Goal: Check status: Check status

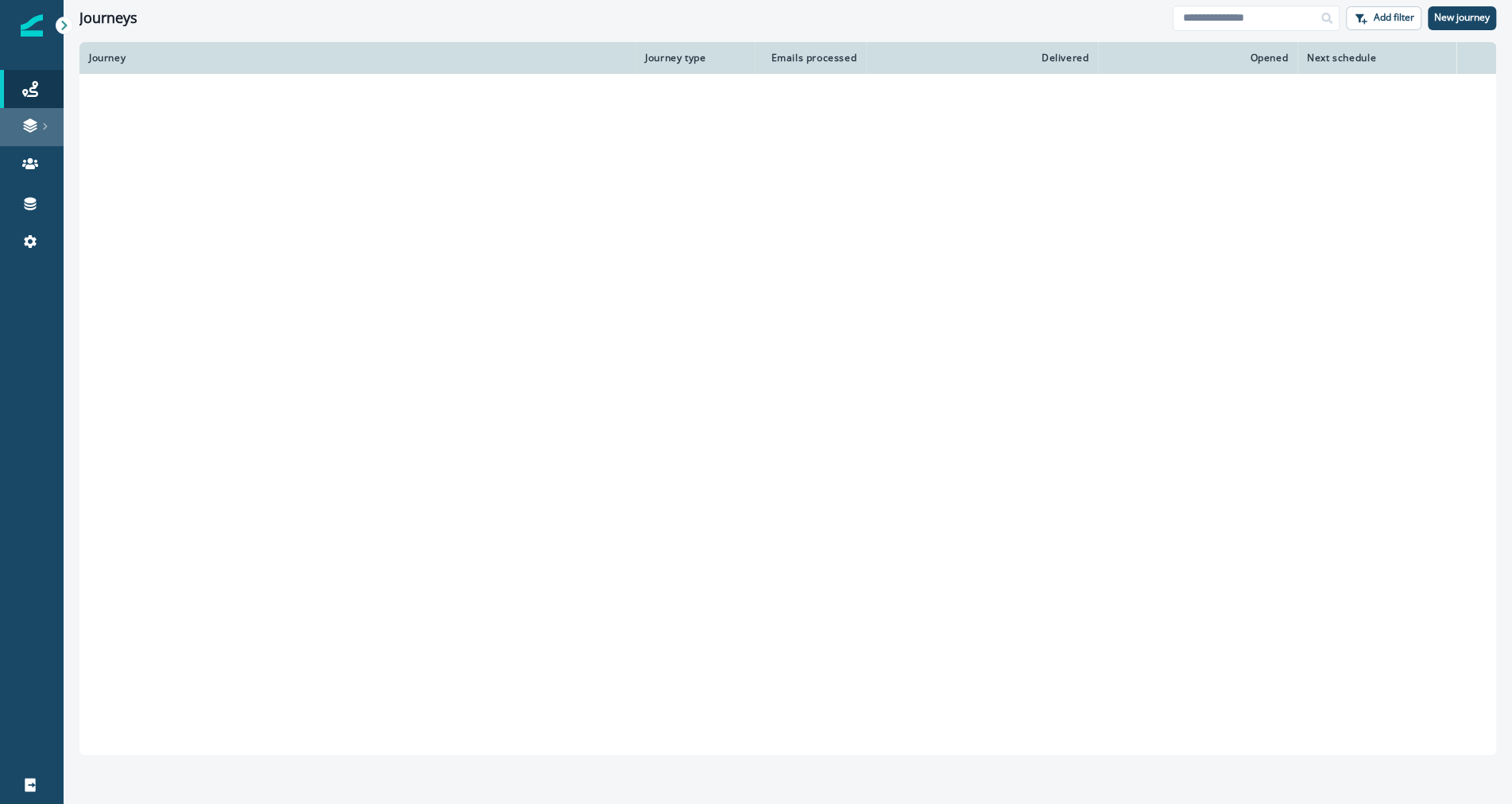
click at [30, 109] on link at bounding box center [32, 127] width 64 height 38
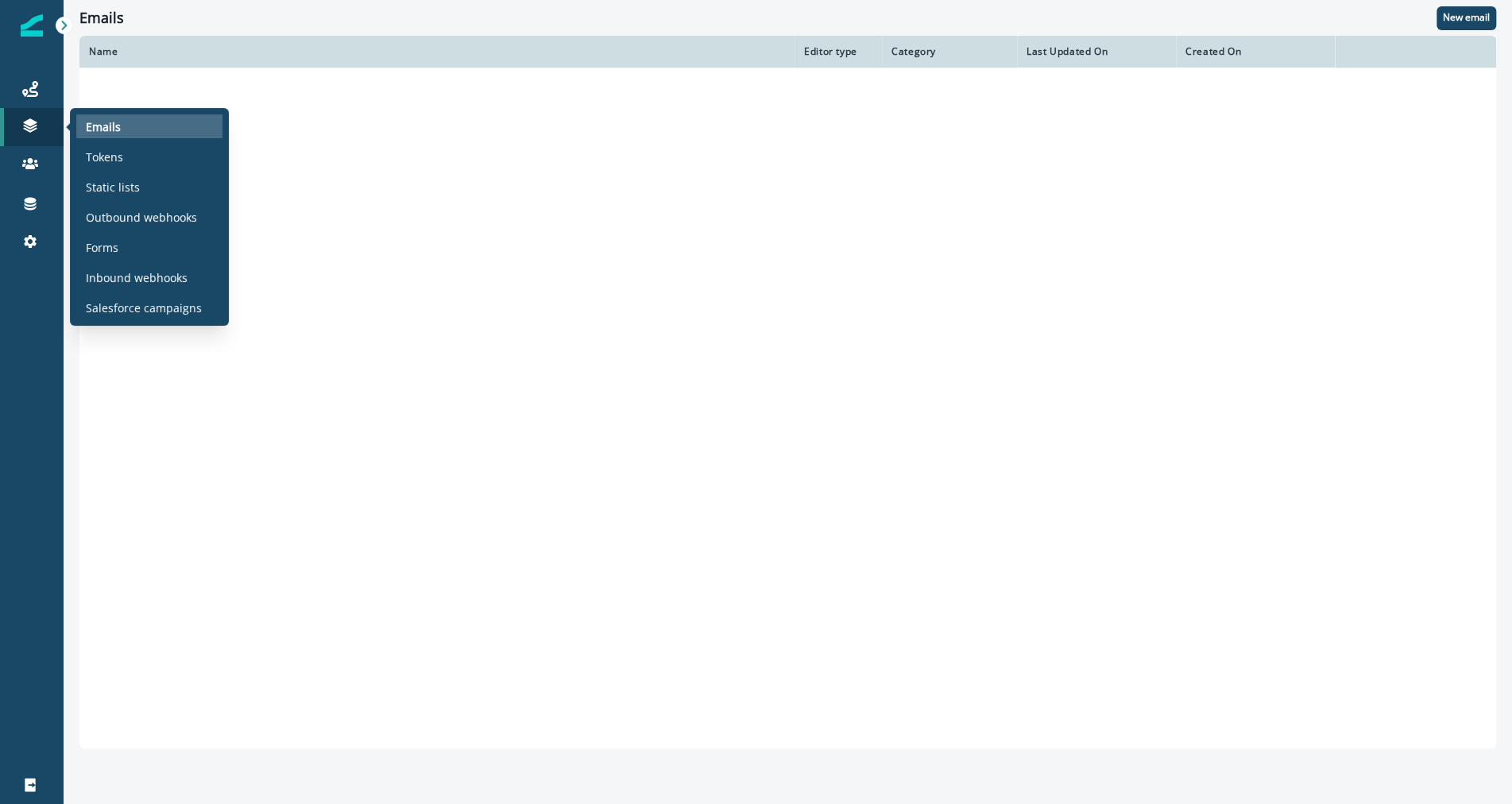
click at [100, 123] on p "Emails" at bounding box center [102, 126] width 35 height 17
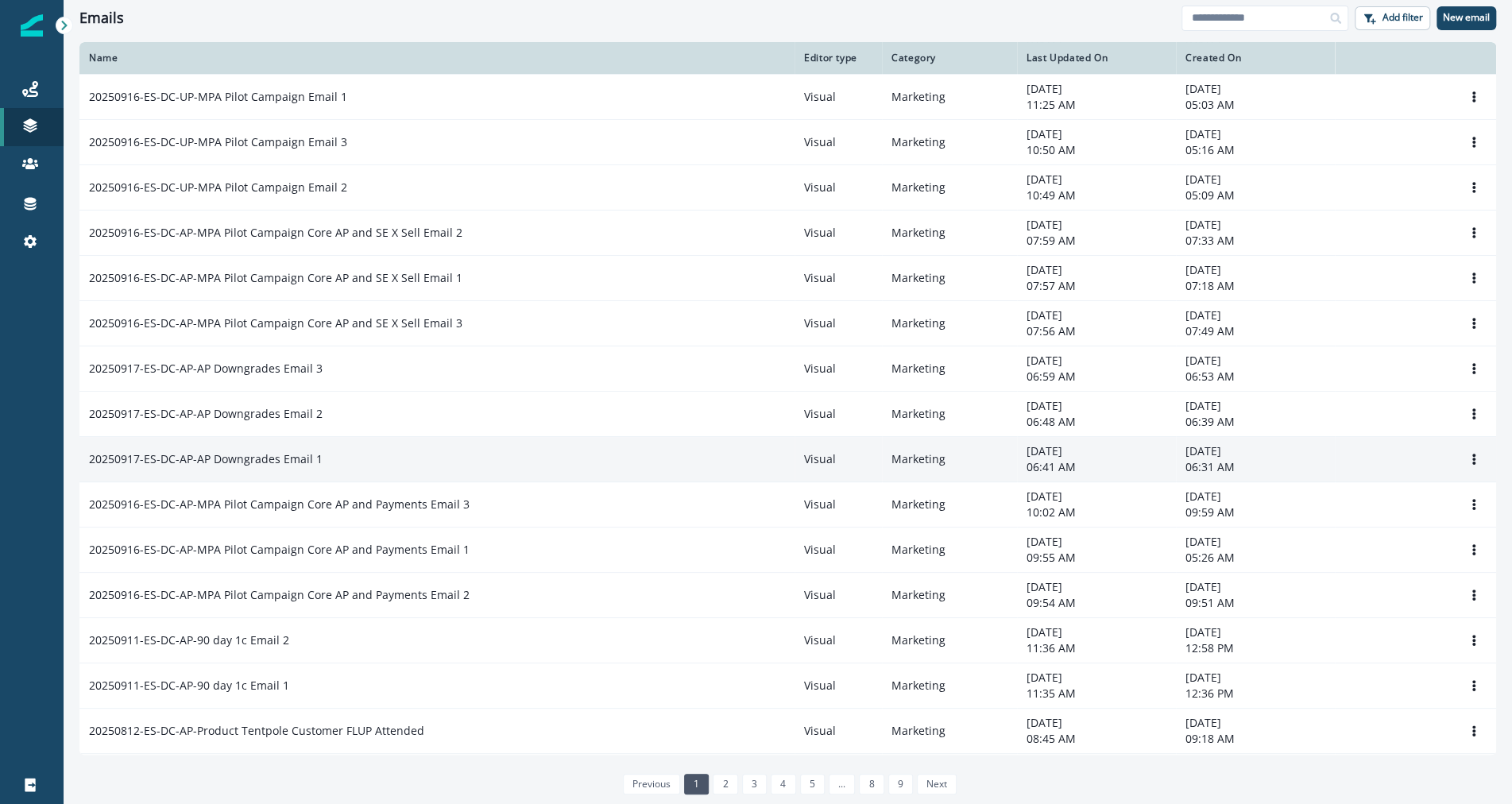
scroll to position [92, 0]
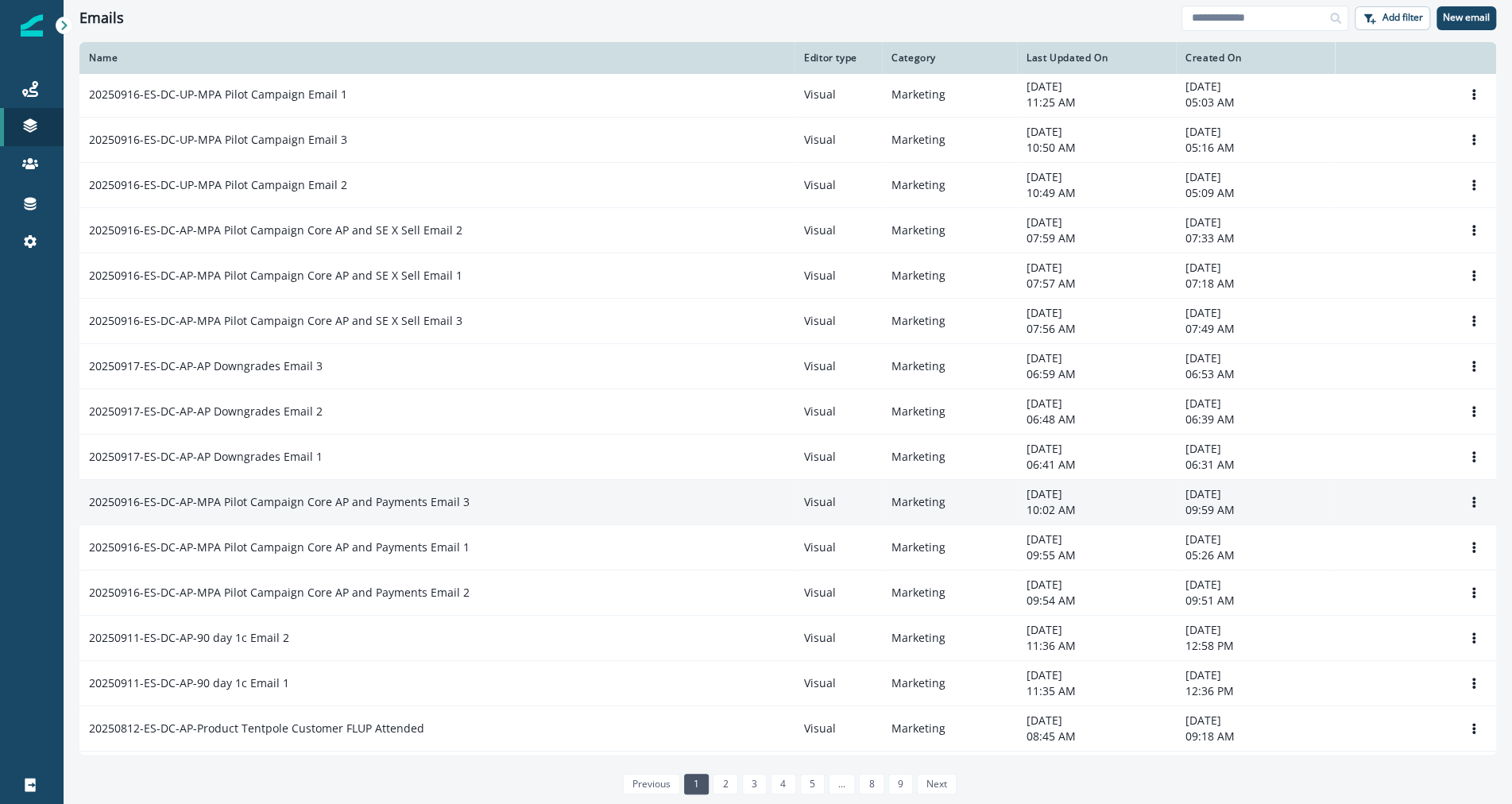
click at [372, 504] on p "20250916-ES-DC-AP-MPA Pilot Campaign Core AP and Payments Email 3" at bounding box center [279, 502] width 381 height 16
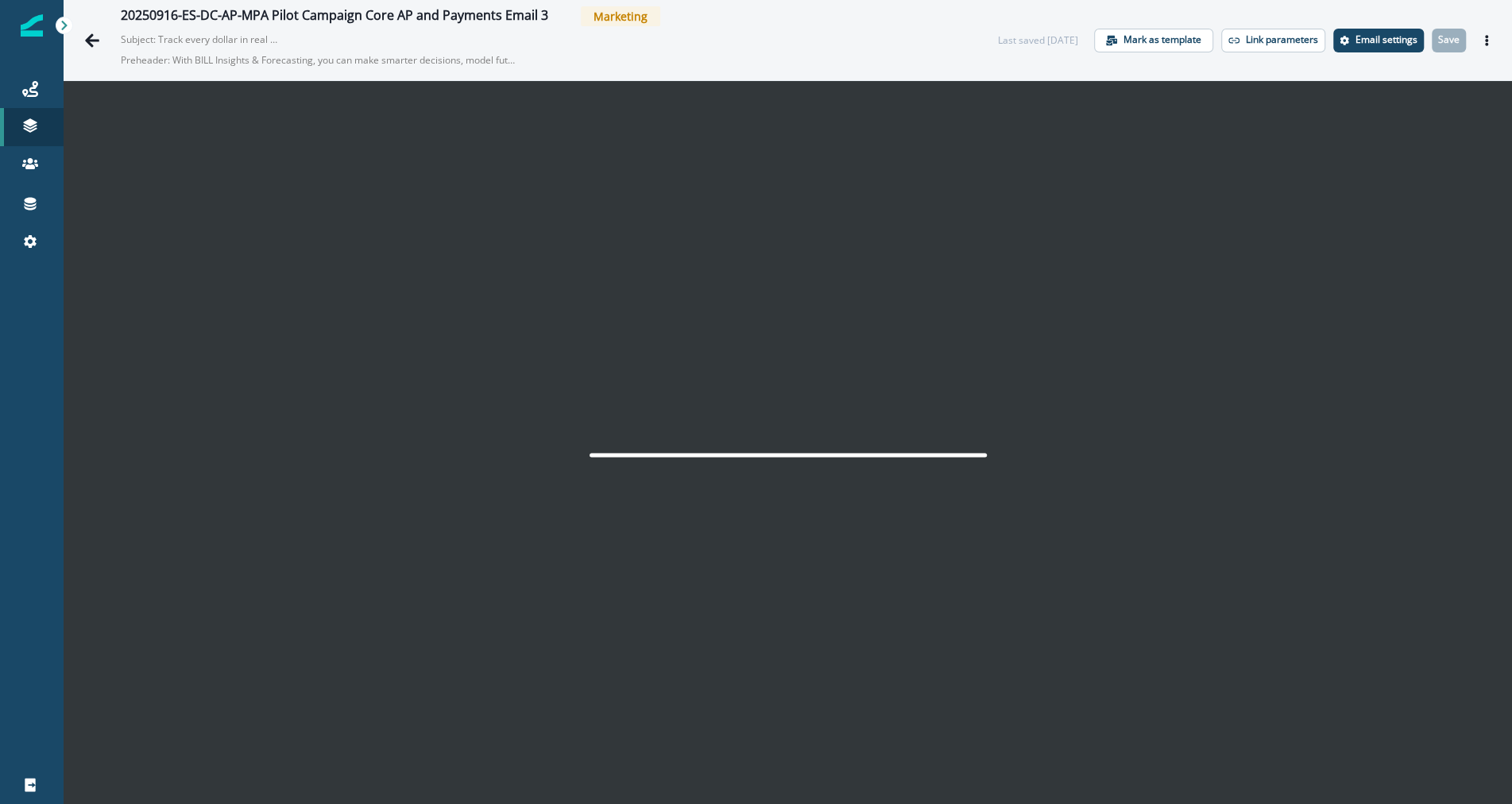
scroll to position [26, 0]
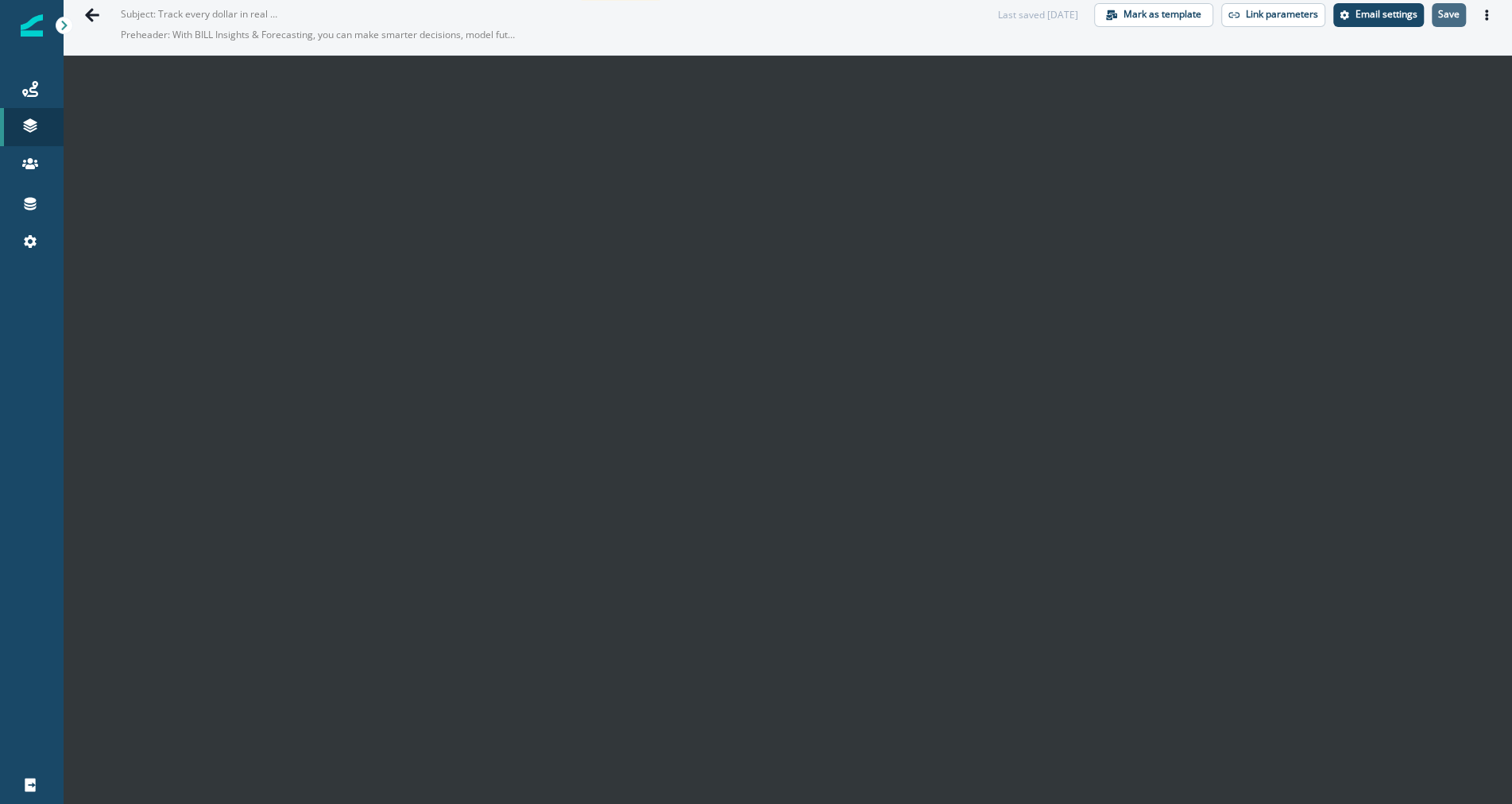
click at [1455, 13] on p "Save" at bounding box center [1449, 14] width 22 height 11
click at [1451, 18] on p "Save" at bounding box center [1449, 14] width 22 height 11
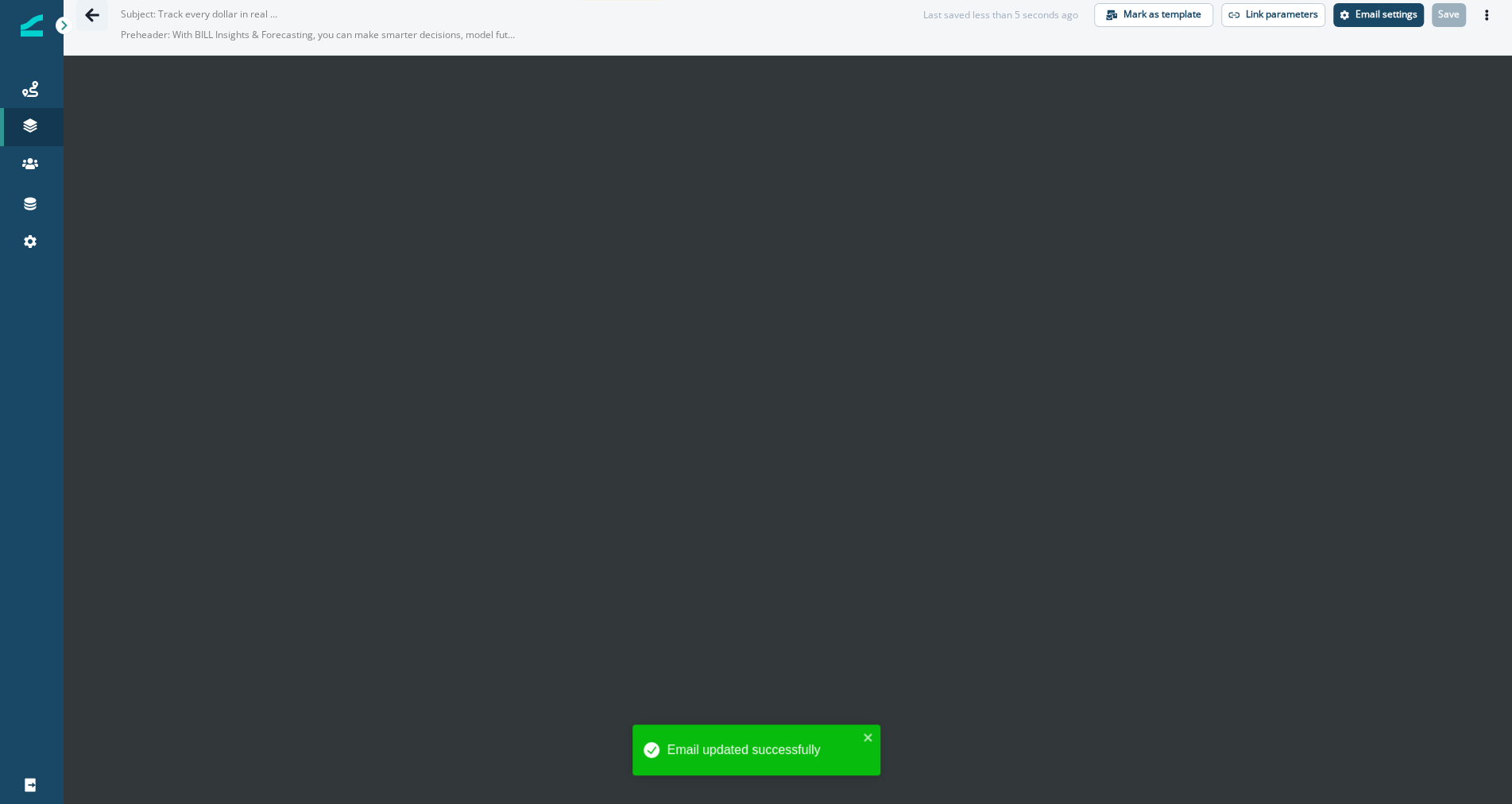
click at [89, 11] on icon "Go back" at bounding box center [92, 15] width 14 height 14
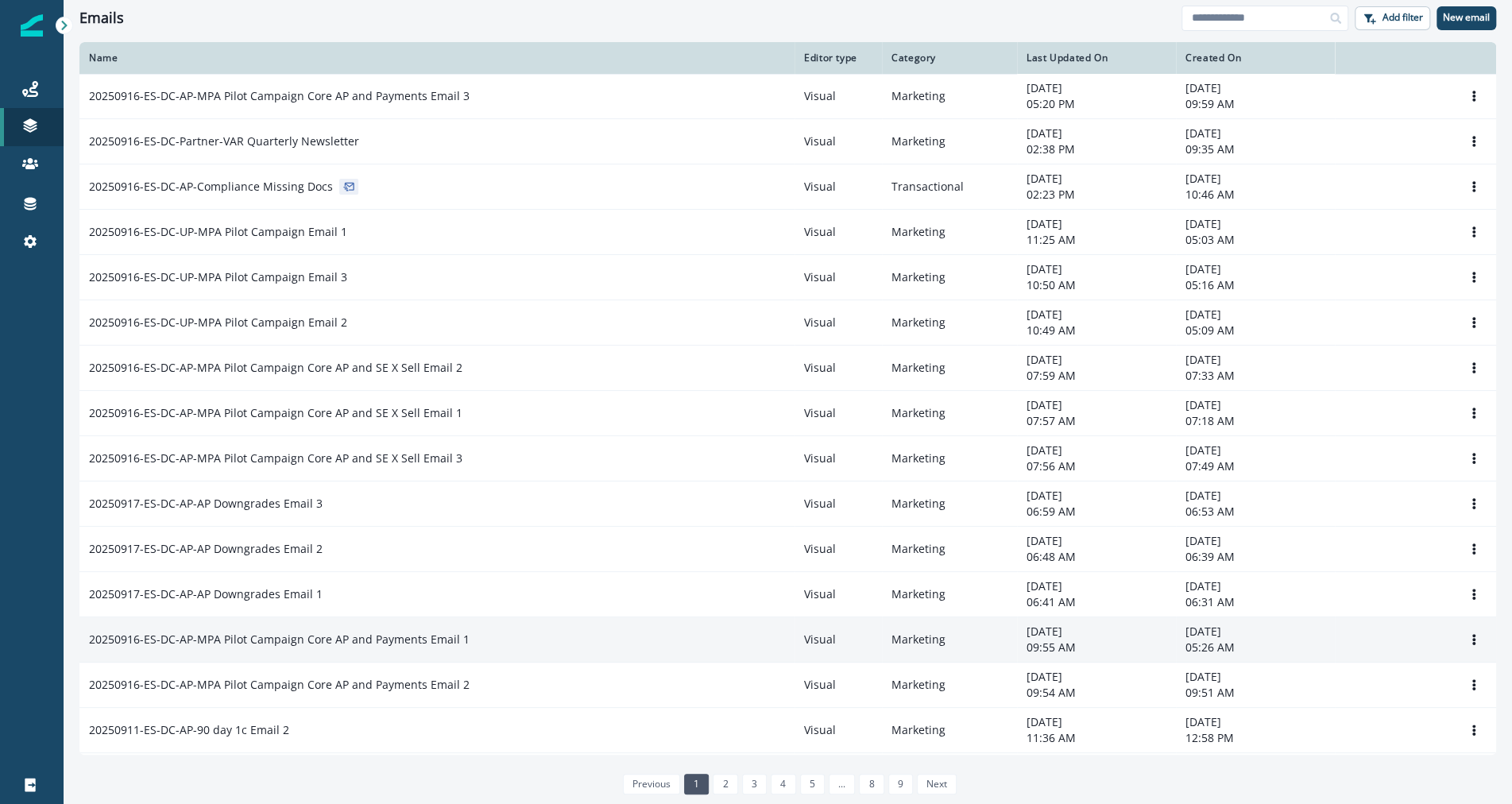
click at [479, 636] on div "20250916-ES-DC-AP-MPA Pilot Campaign Core AP and Payments Email 1" at bounding box center [437, 640] width 696 height 16
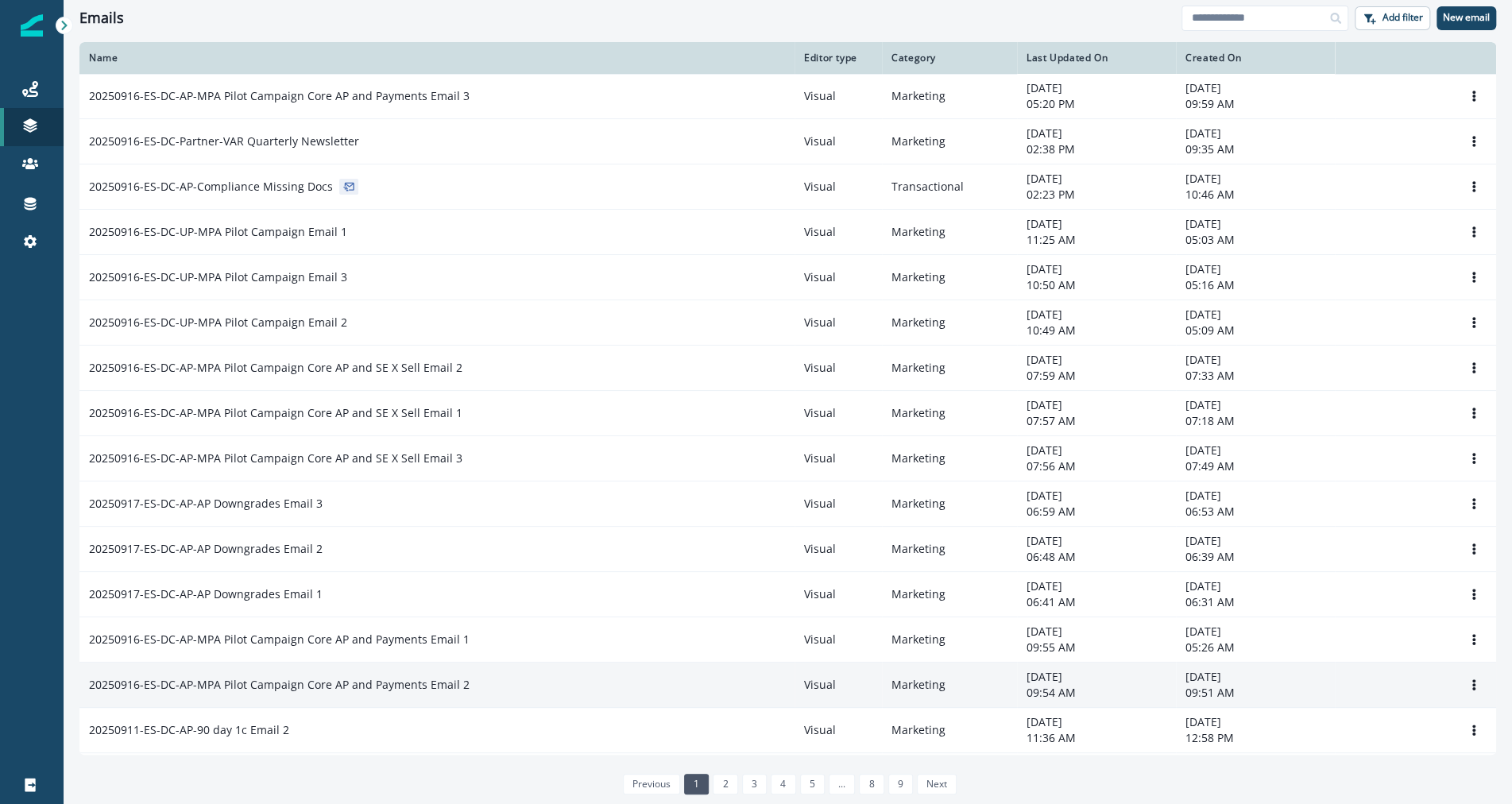
click at [479, 664] on td "20250916-ES-DC-AP-MPA Pilot Campaign Core AP and Payments Email 2" at bounding box center [436, 686] width 715 height 46
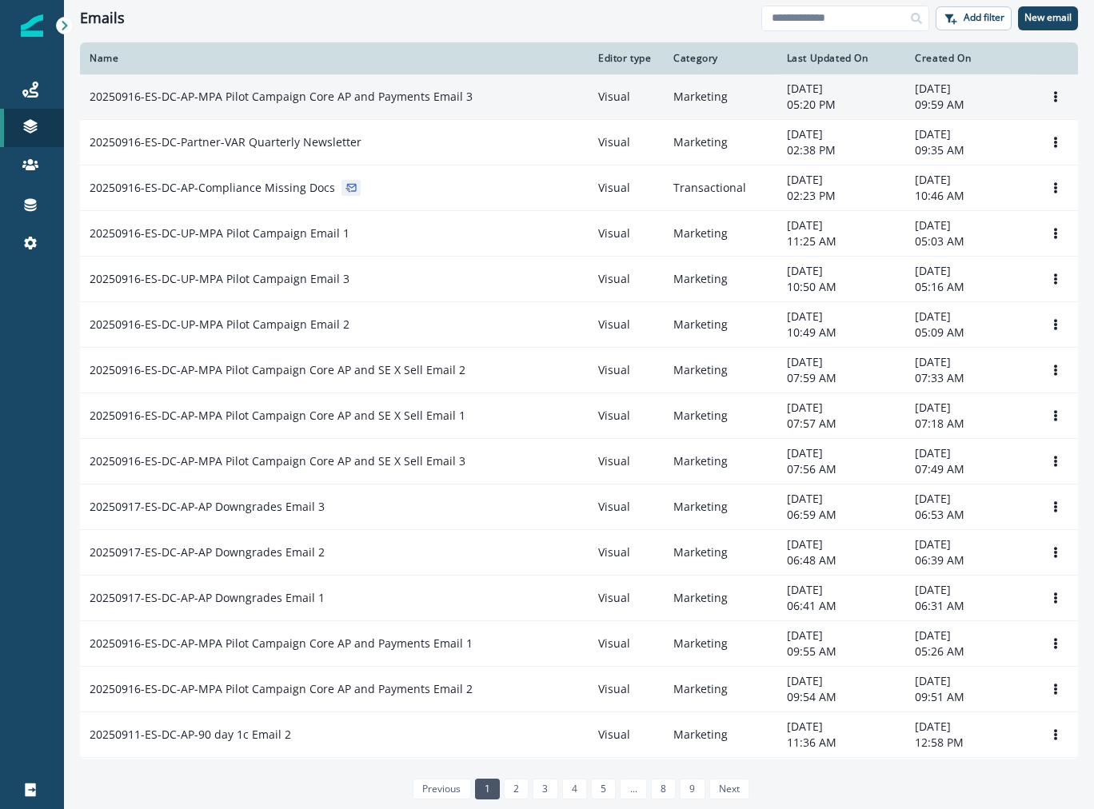
click at [404, 110] on td "20250916-ES-DC-AP-MPA Pilot Campaign Core AP and Payments Email 3" at bounding box center [334, 97] width 508 height 46
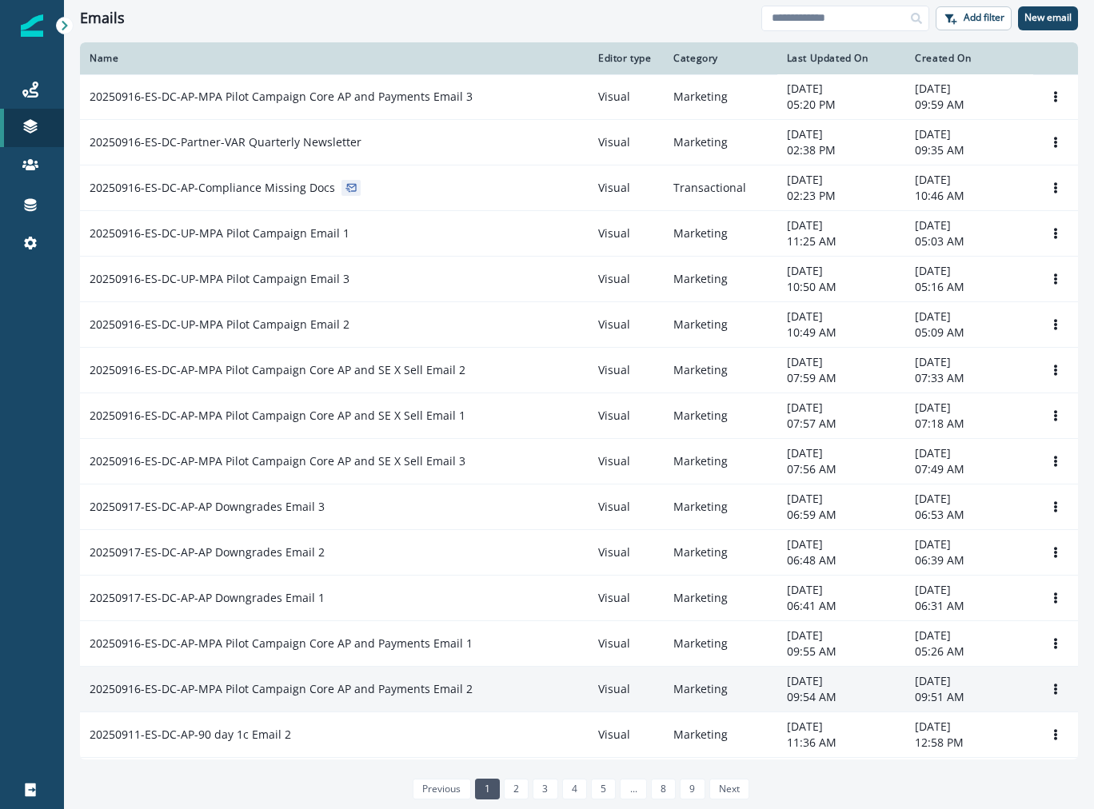
click at [410, 682] on p "20250916-ES-DC-AP-MPA Pilot Campaign Core AP and Payments Email 2" at bounding box center [281, 689] width 383 height 16
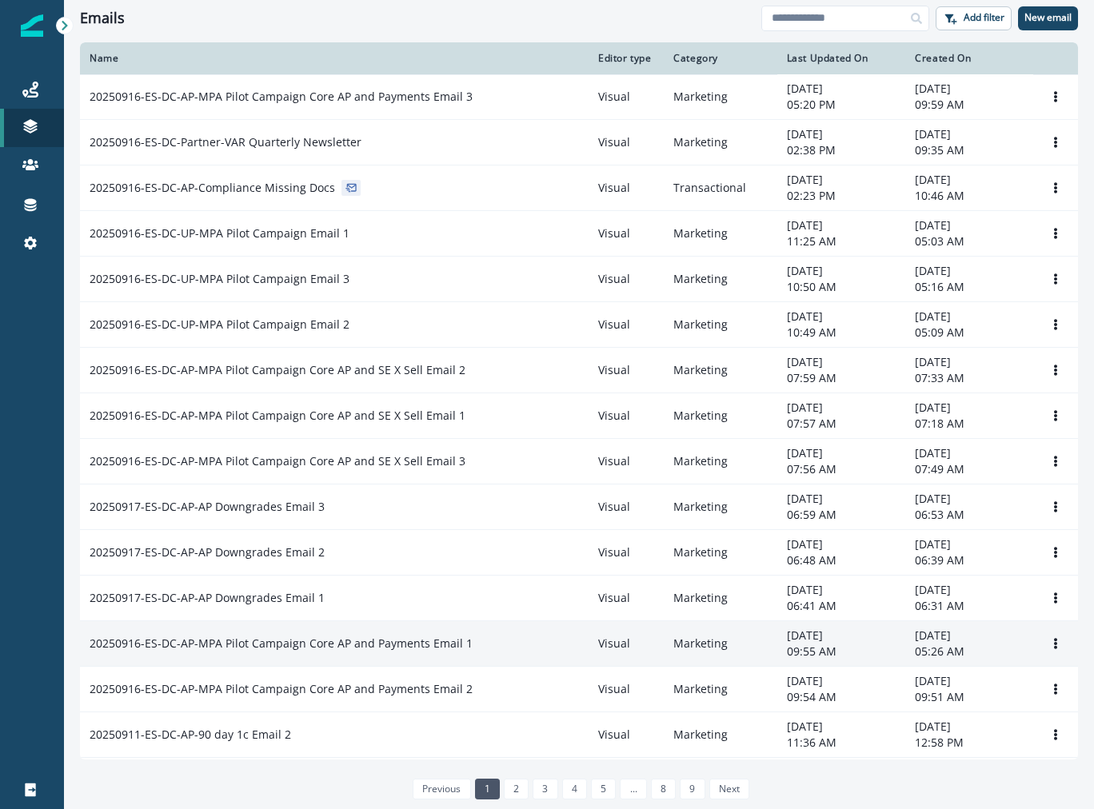
click at [352, 640] on p "20250916-ES-DC-AP-MPA Pilot Campaign Core AP and Payments Email 1" at bounding box center [281, 644] width 383 height 16
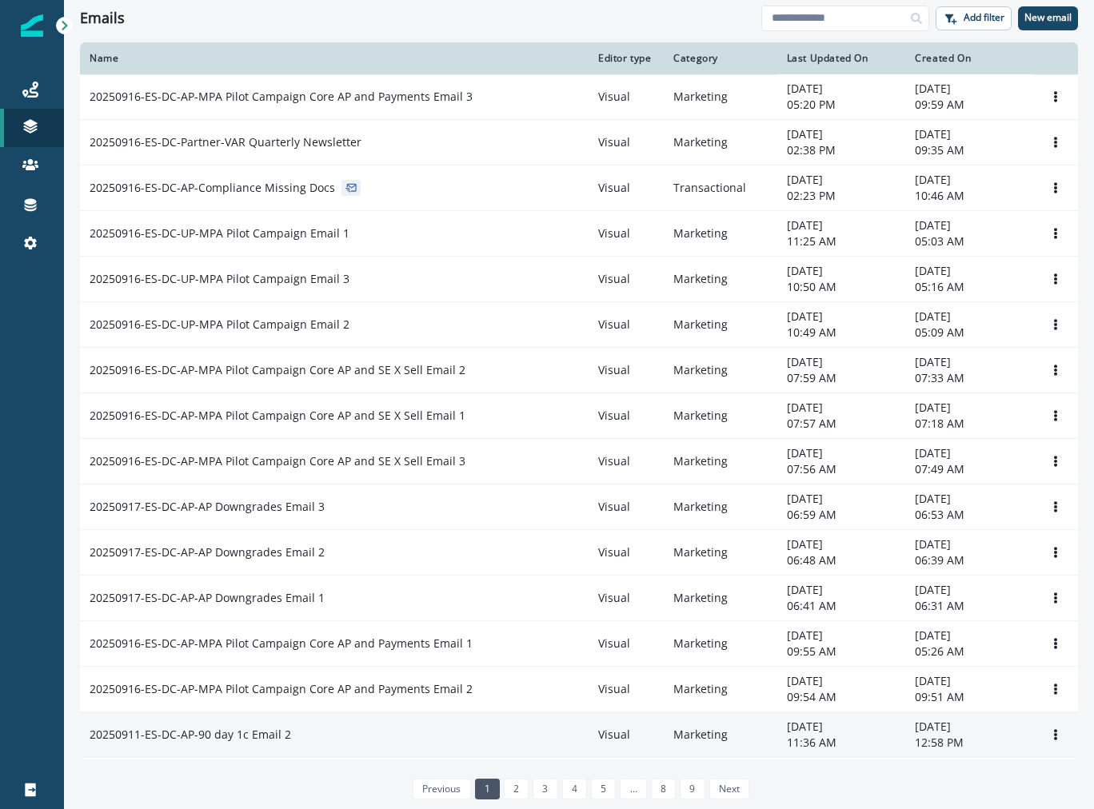
click at [409, 721] on td "20250911-ES-DC-AP-90 day 1c Email 2" at bounding box center [334, 735] width 508 height 46
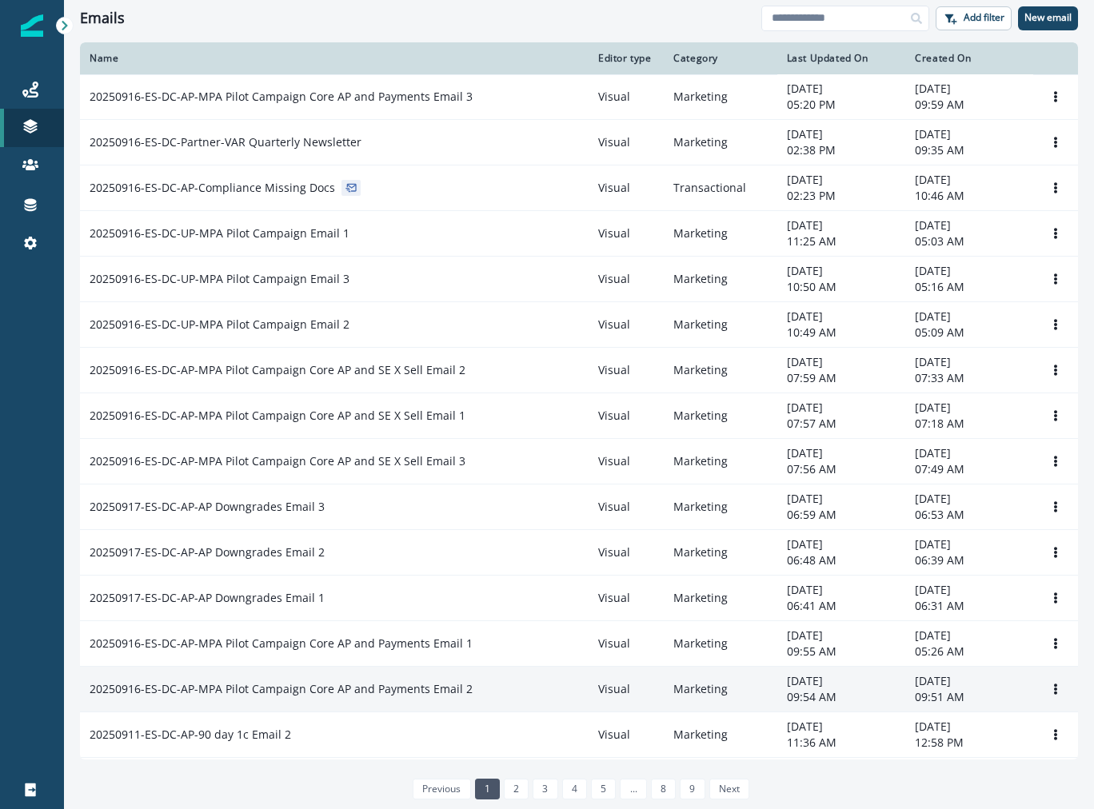
click at [408, 687] on p "20250916-ES-DC-AP-MPA Pilot Campaign Core AP and Payments Email 2" at bounding box center [281, 689] width 383 height 16
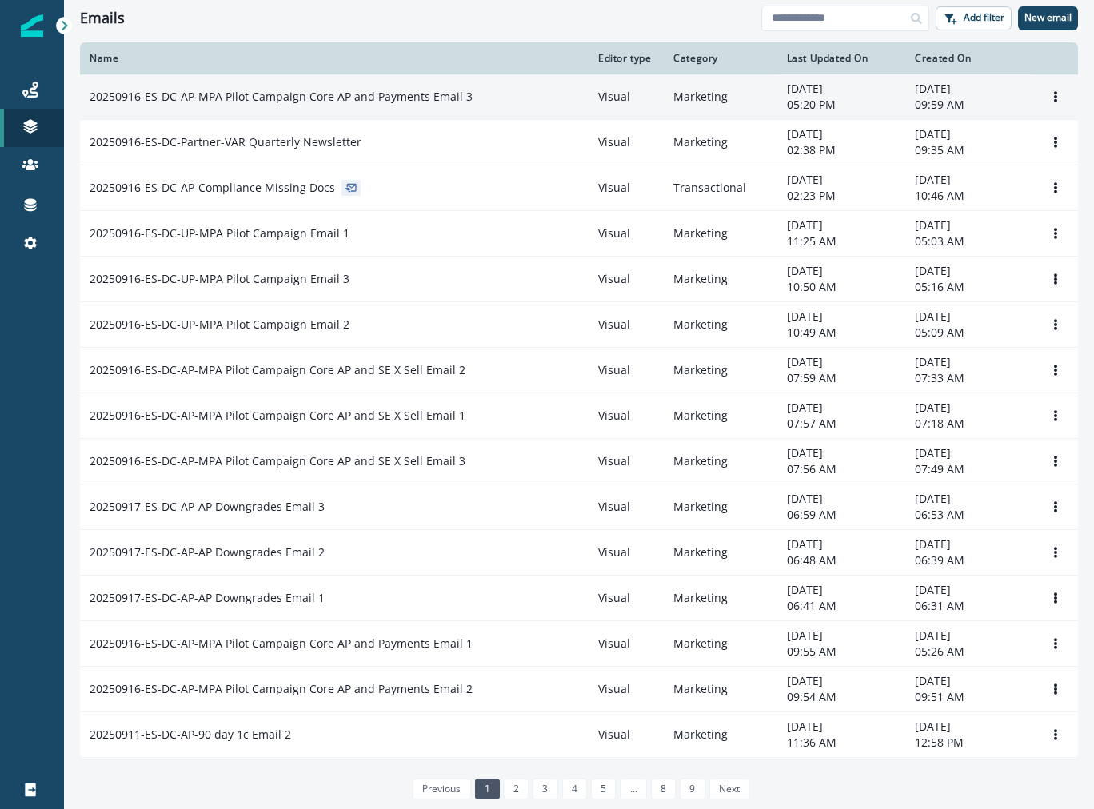
click at [440, 95] on p "20250916-ES-DC-AP-MPA Pilot Campaign Core AP and Payments Email 3" at bounding box center [281, 97] width 383 height 16
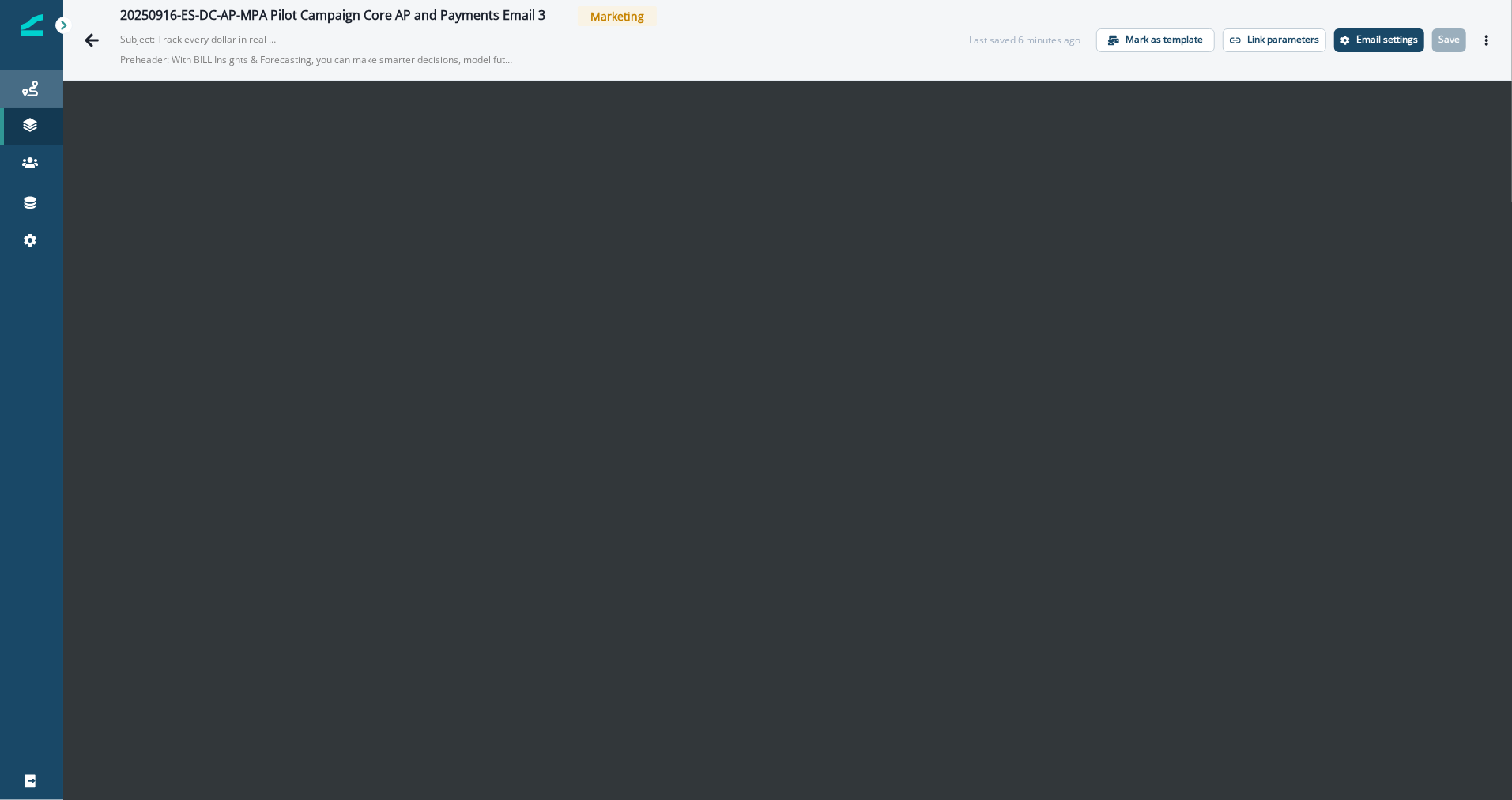
click at [22, 101] on link "Journeys" at bounding box center [32, 88] width 63 height 38
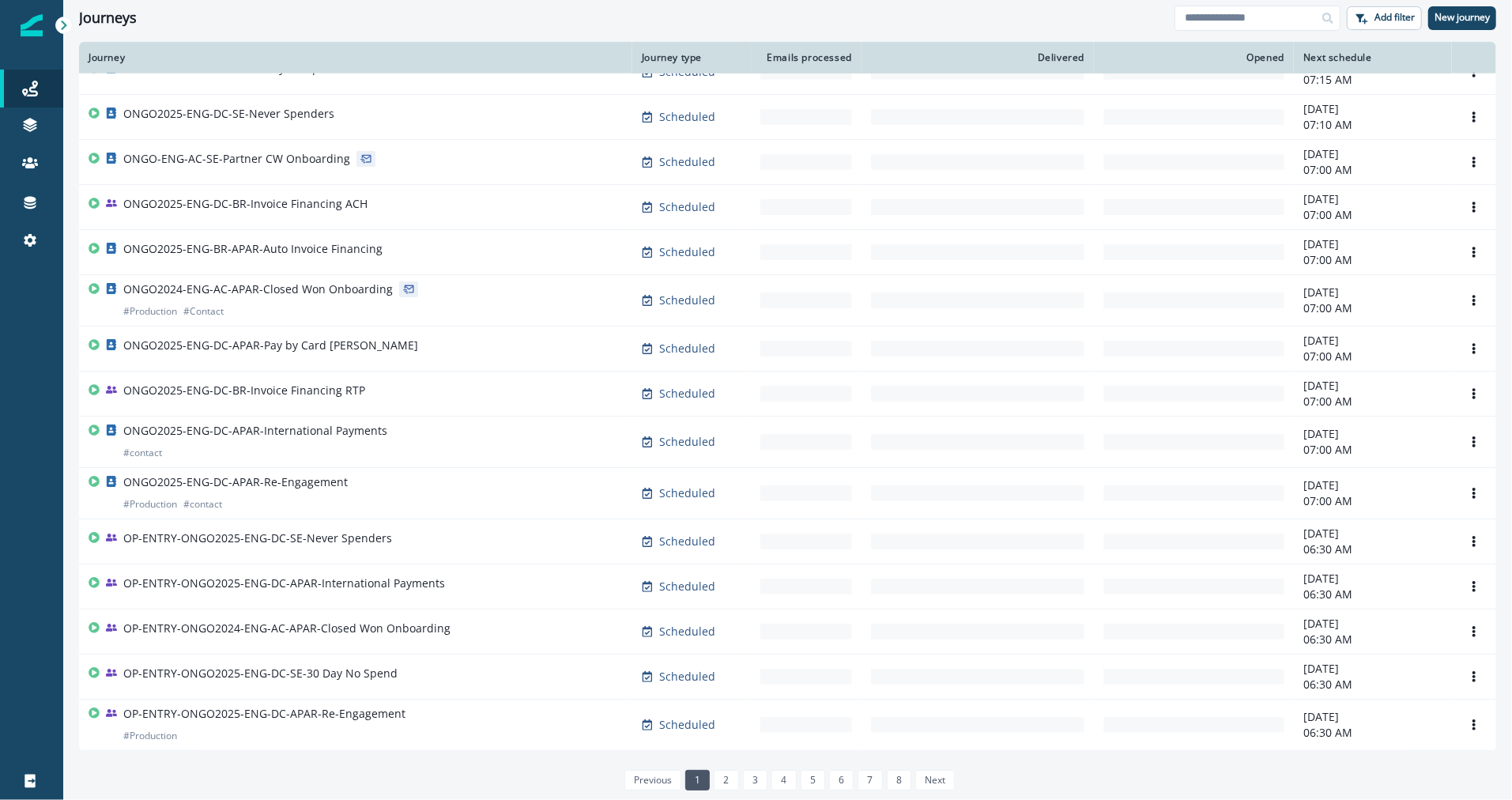
scroll to position [726, 0]
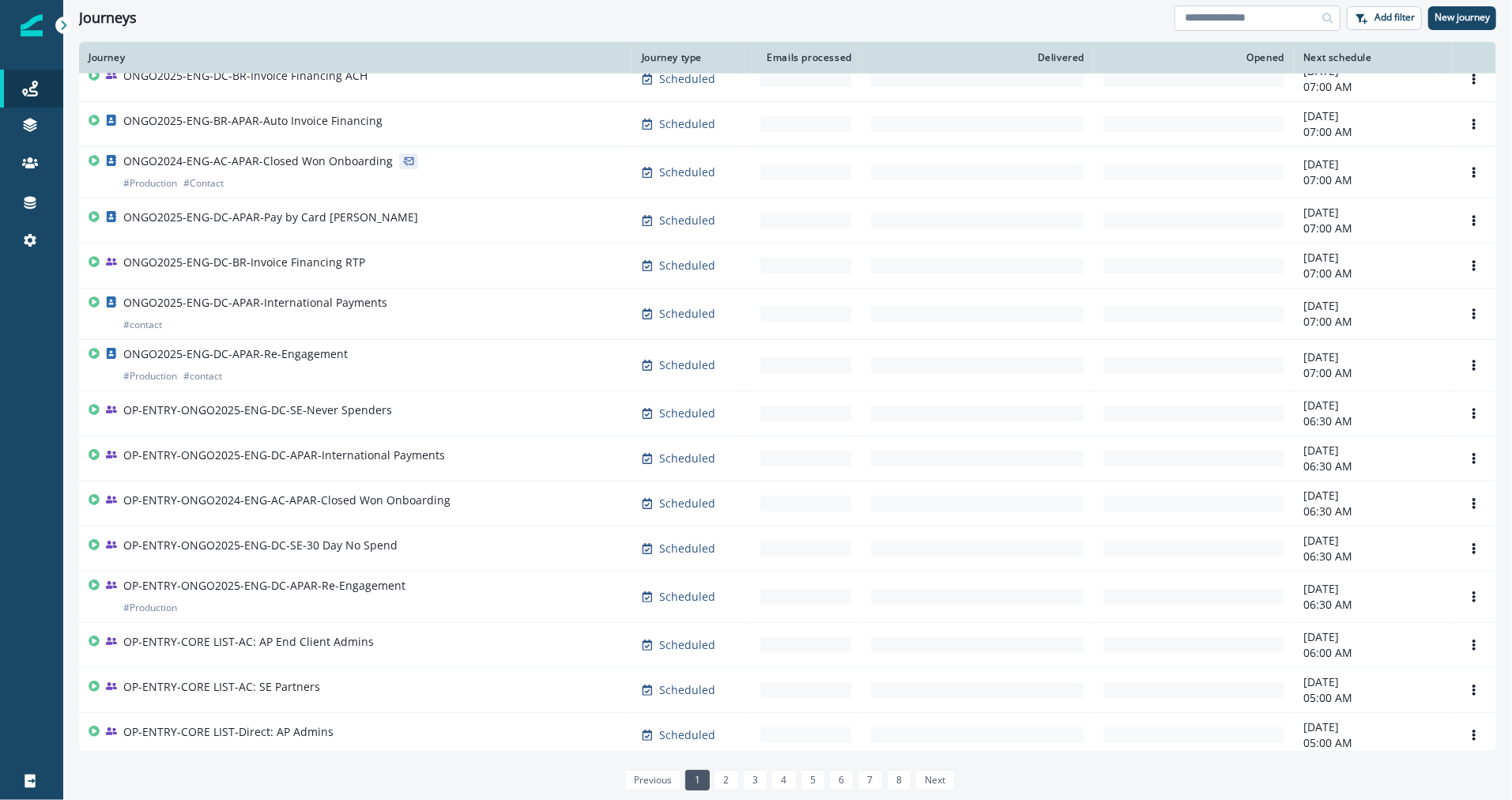
click at [1243, 15] on input at bounding box center [1258, 19] width 166 height 26
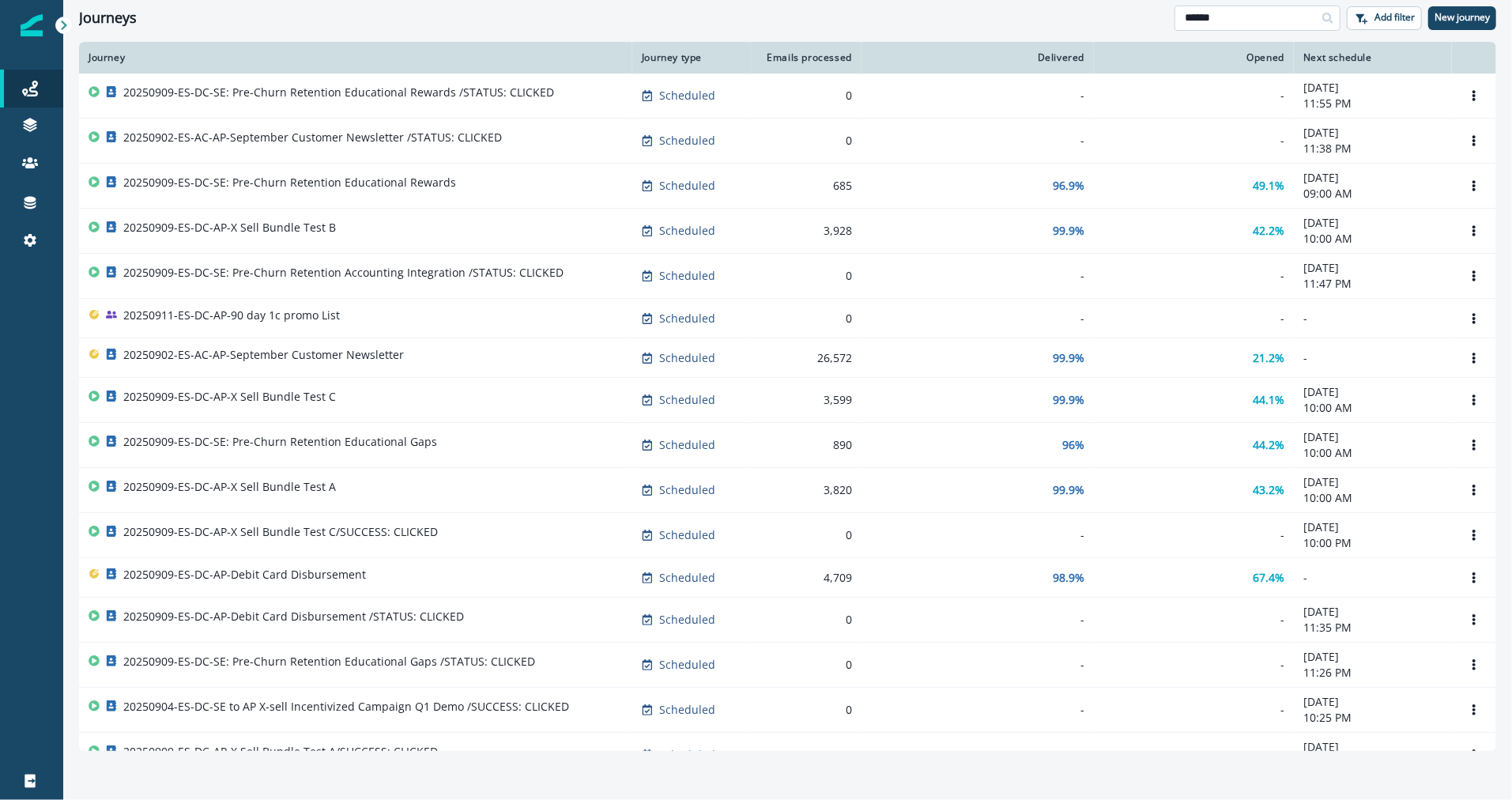
type input "******"
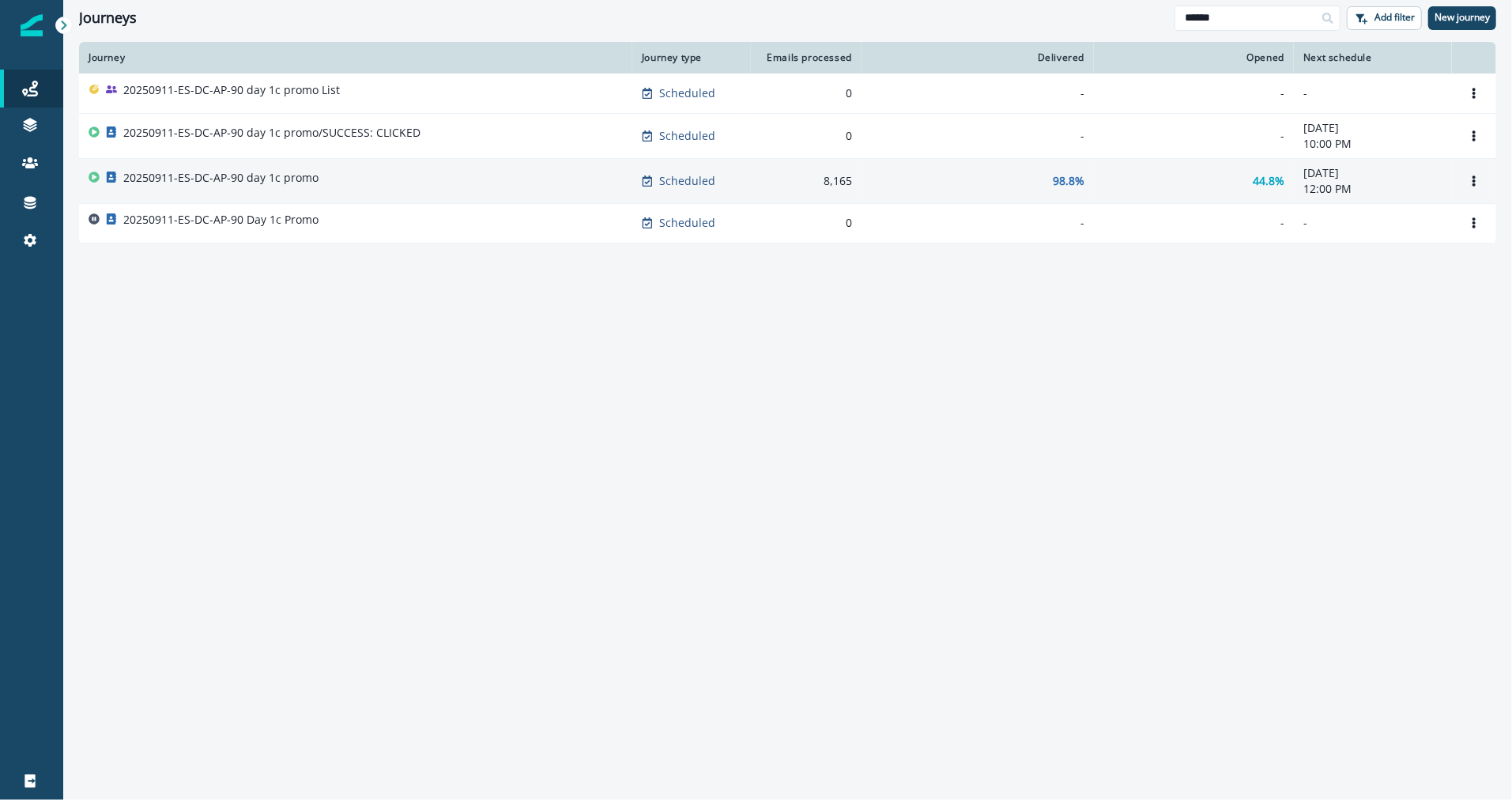
click at [361, 172] on div "20250911-ES-DC-AP-90 day 1c promo" at bounding box center [356, 181] width 534 height 22
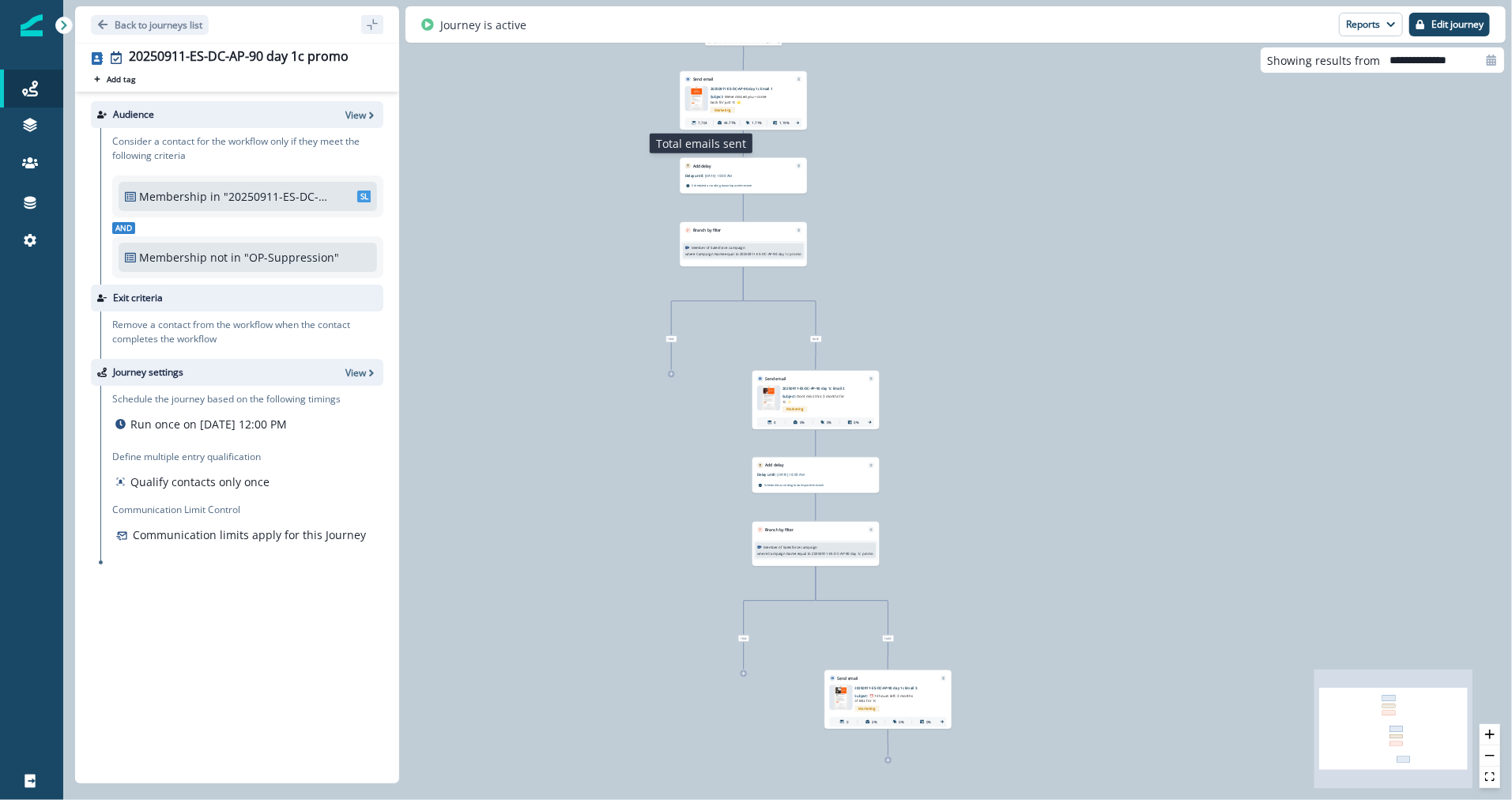
click at [699, 121] on p "7,704" at bounding box center [702, 124] width 9 height 6
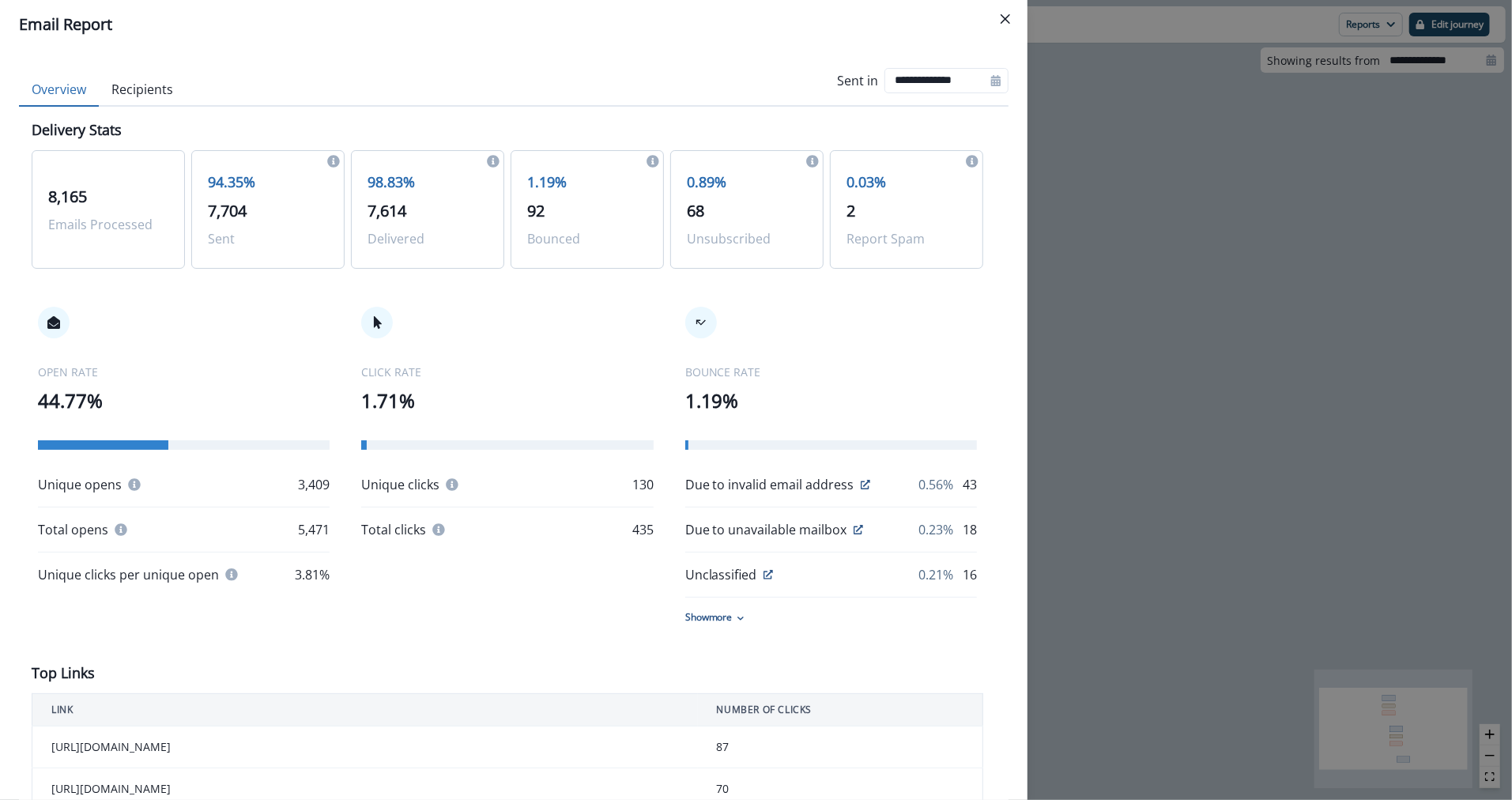
click at [420, 487] on p "Unique clicks" at bounding box center [400, 484] width 78 height 19
click at [1084, 310] on div "**********" at bounding box center [756, 400] width 1512 height 800
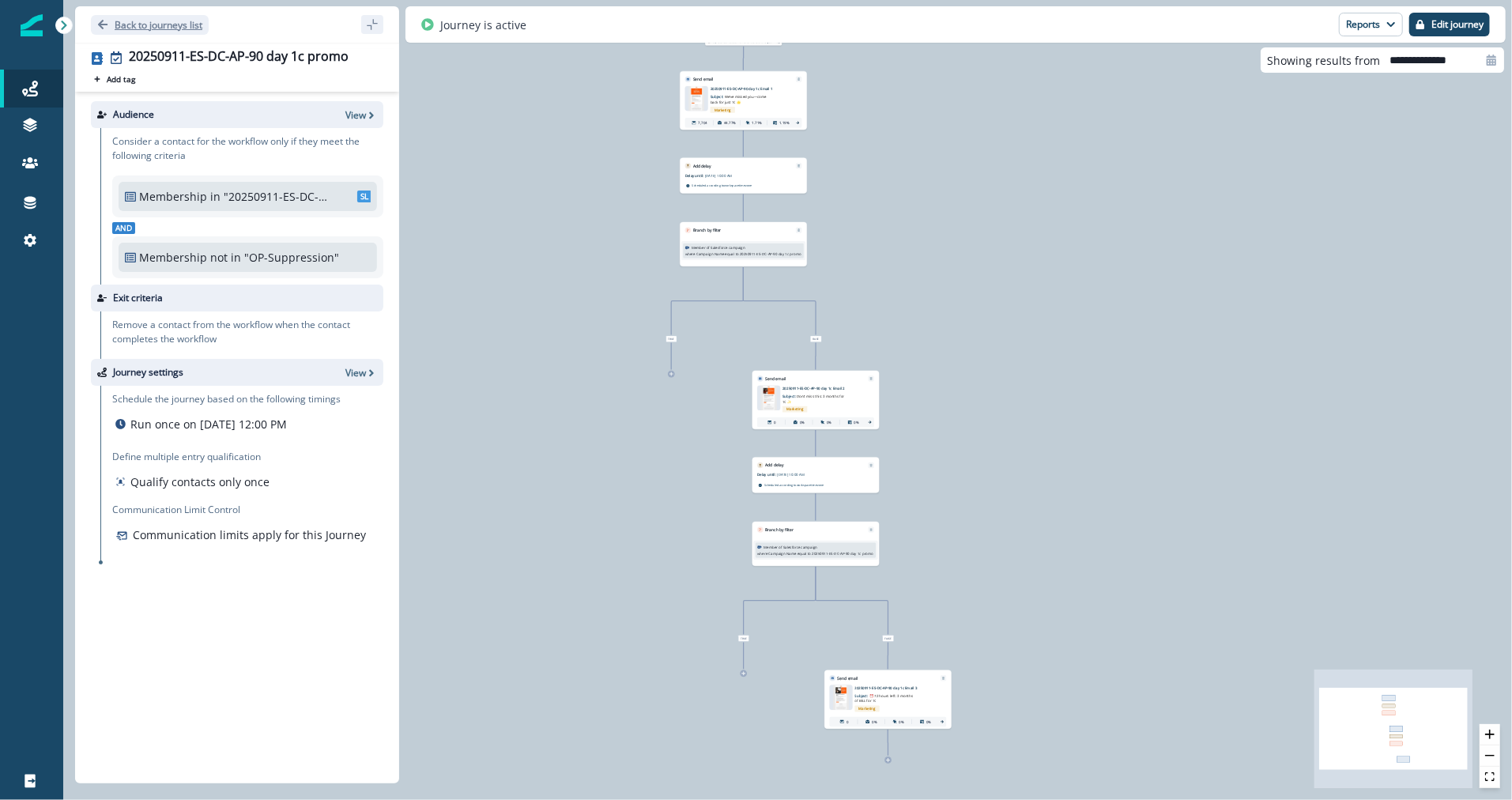
click at [160, 22] on p "Back to journeys list" at bounding box center [158, 25] width 88 height 14
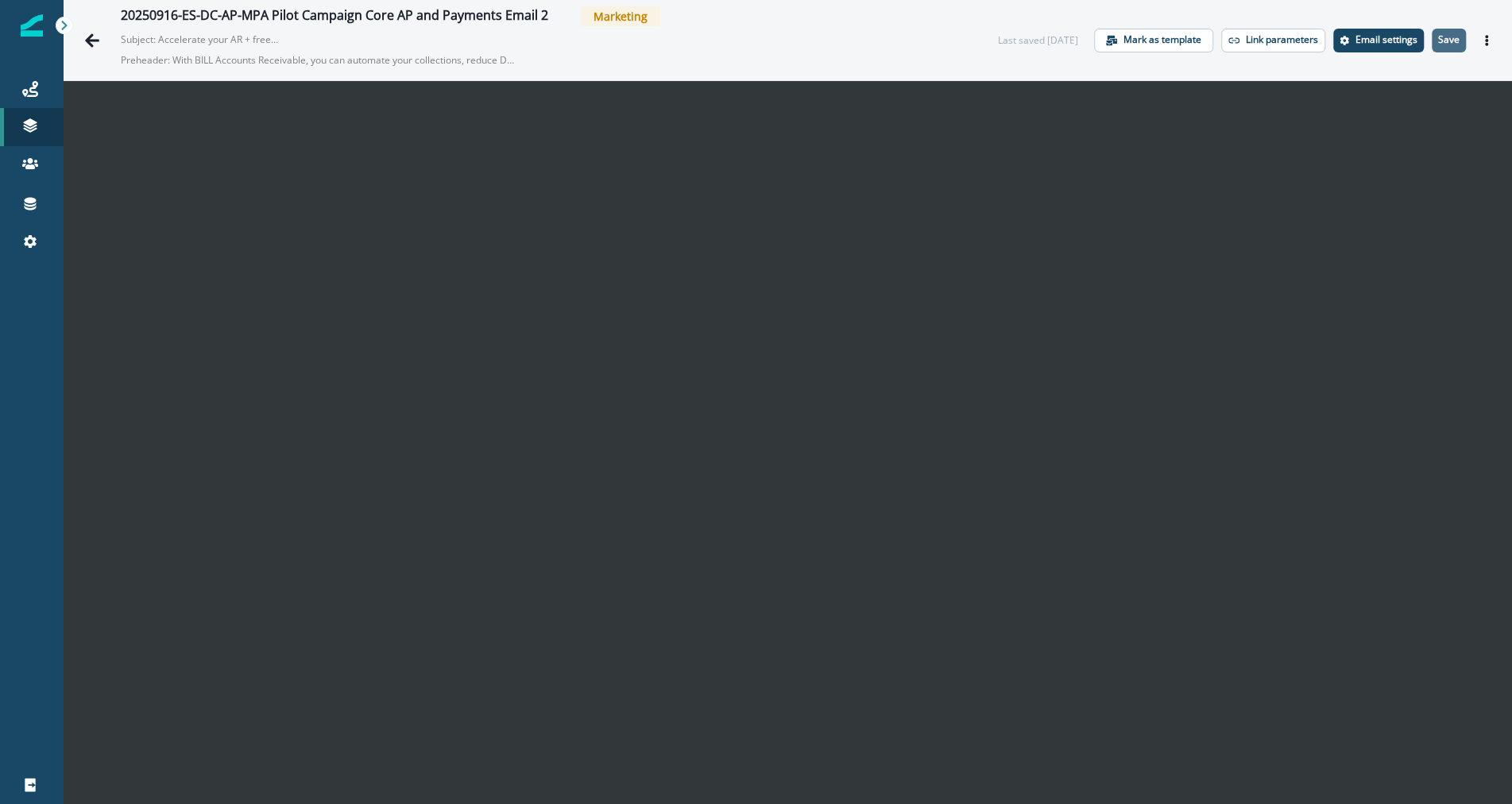
click at [1459, 35] on button "Save" at bounding box center [1449, 41] width 34 height 24
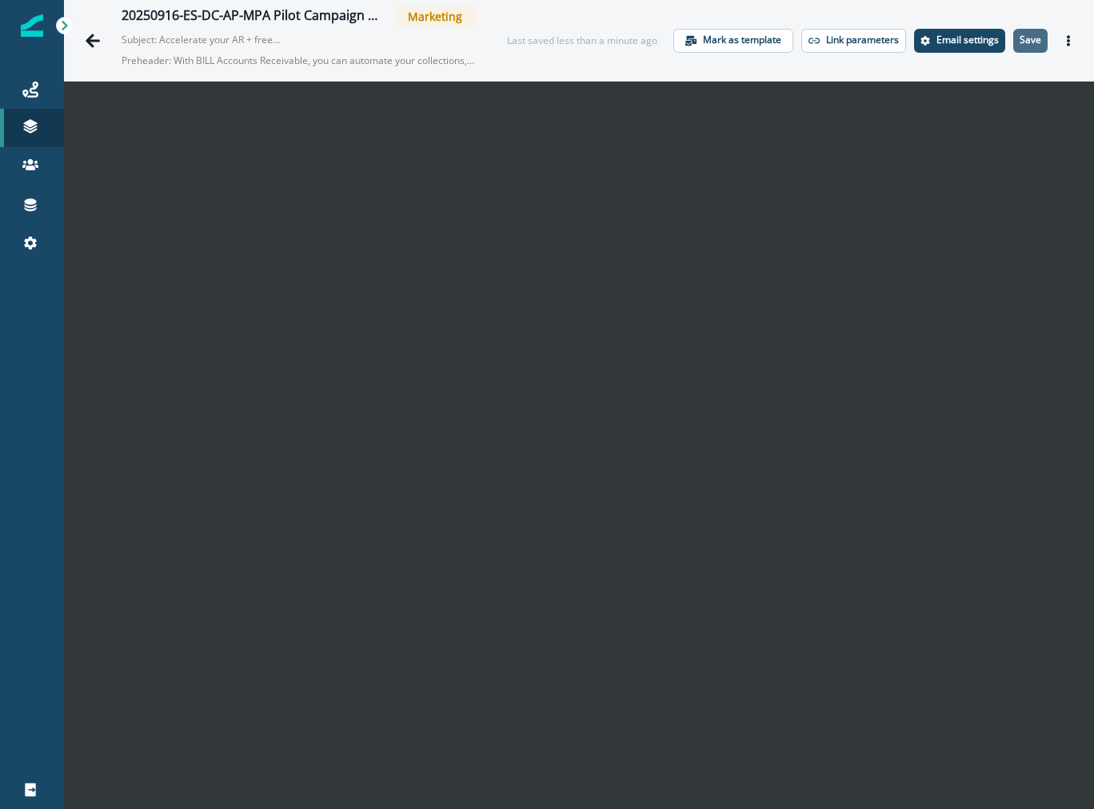
click at [1022, 40] on p "Save" at bounding box center [1030, 39] width 22 height 11
click at [720, 6] on div "20250916-ES-DC-AP-MPA Pilot Campaign Core AP and Payments Email 2 Marketing Sub…" at bounding box center [579, 40] width 1030 height 81
click at [1022, 53] on div "20250916-ES-DC-AP-MPA Pilot Campaign Core AP and Payments Email 2 Marketing Sub…" at bounding box center [579, 40] width 1030 height 81
click at [1024, 43] on p "Save" at bounding box center [1030, 39] width 22 height 11
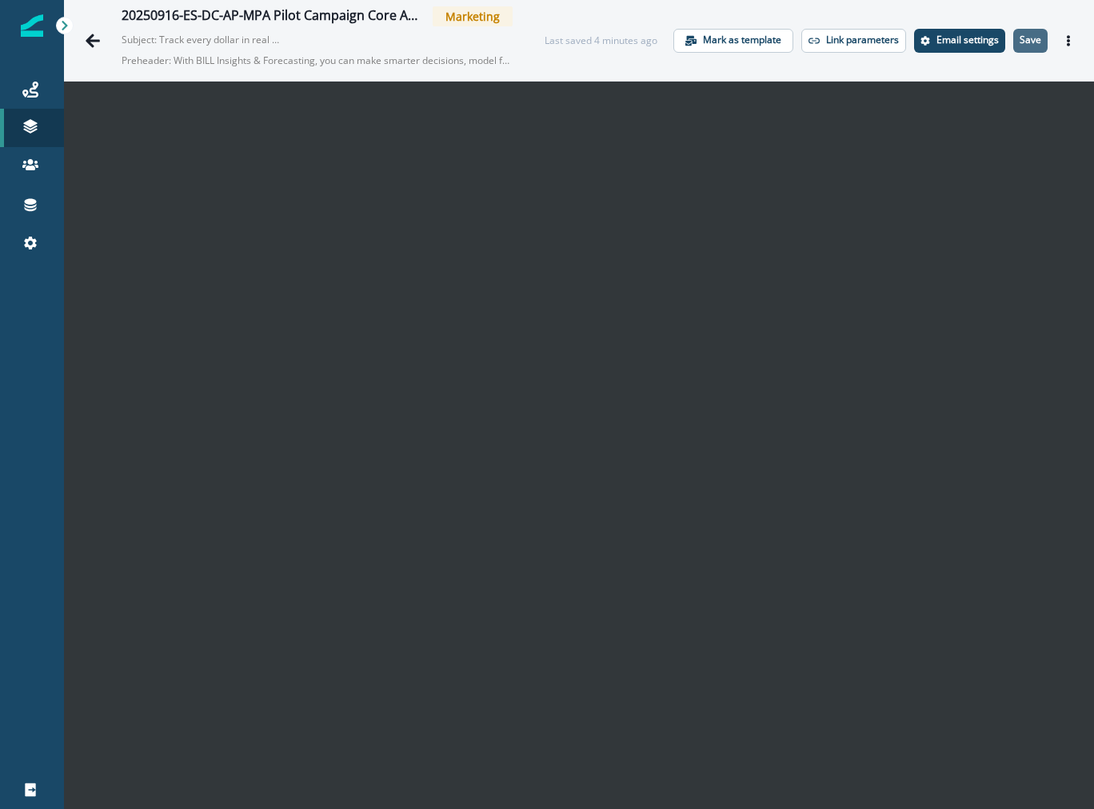
click at [1024, 38] on p "Save" at bounding box center [1030, 39] width 22 height 11
